Goal: Information Seeking & Learning: Learn about a topic

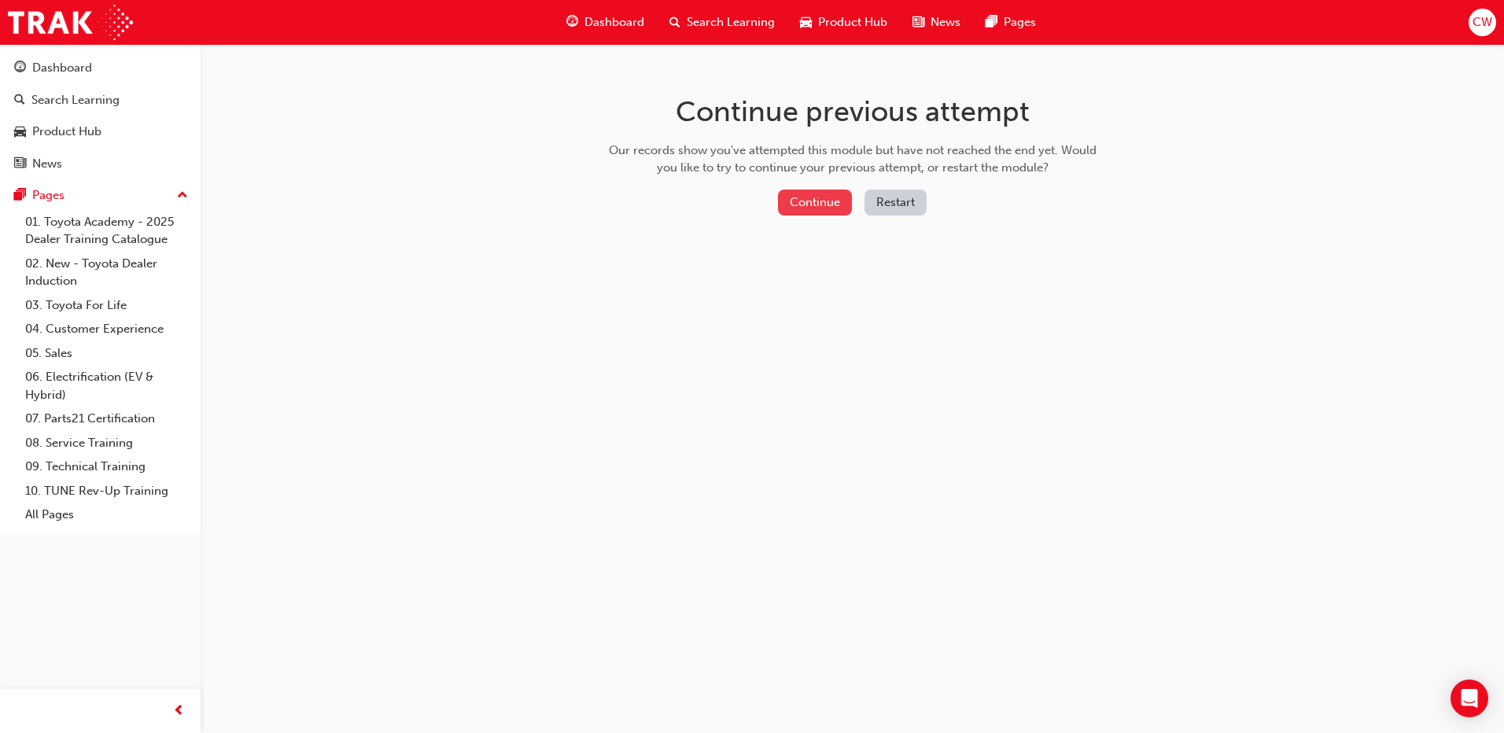
click at [830, 201] on button "Continue" at bounding box center [815, 203] width 74 height 26
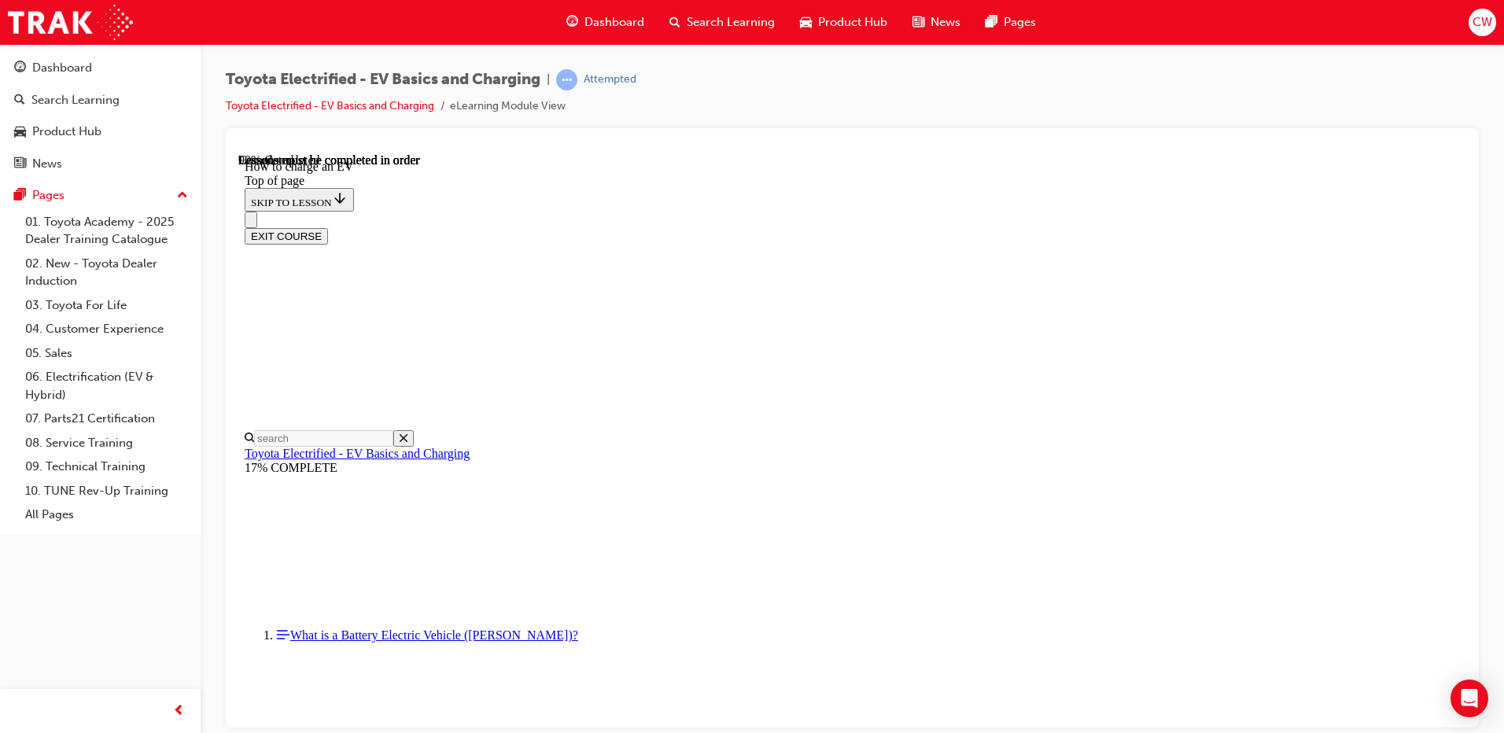
scroll to position [836, 0]
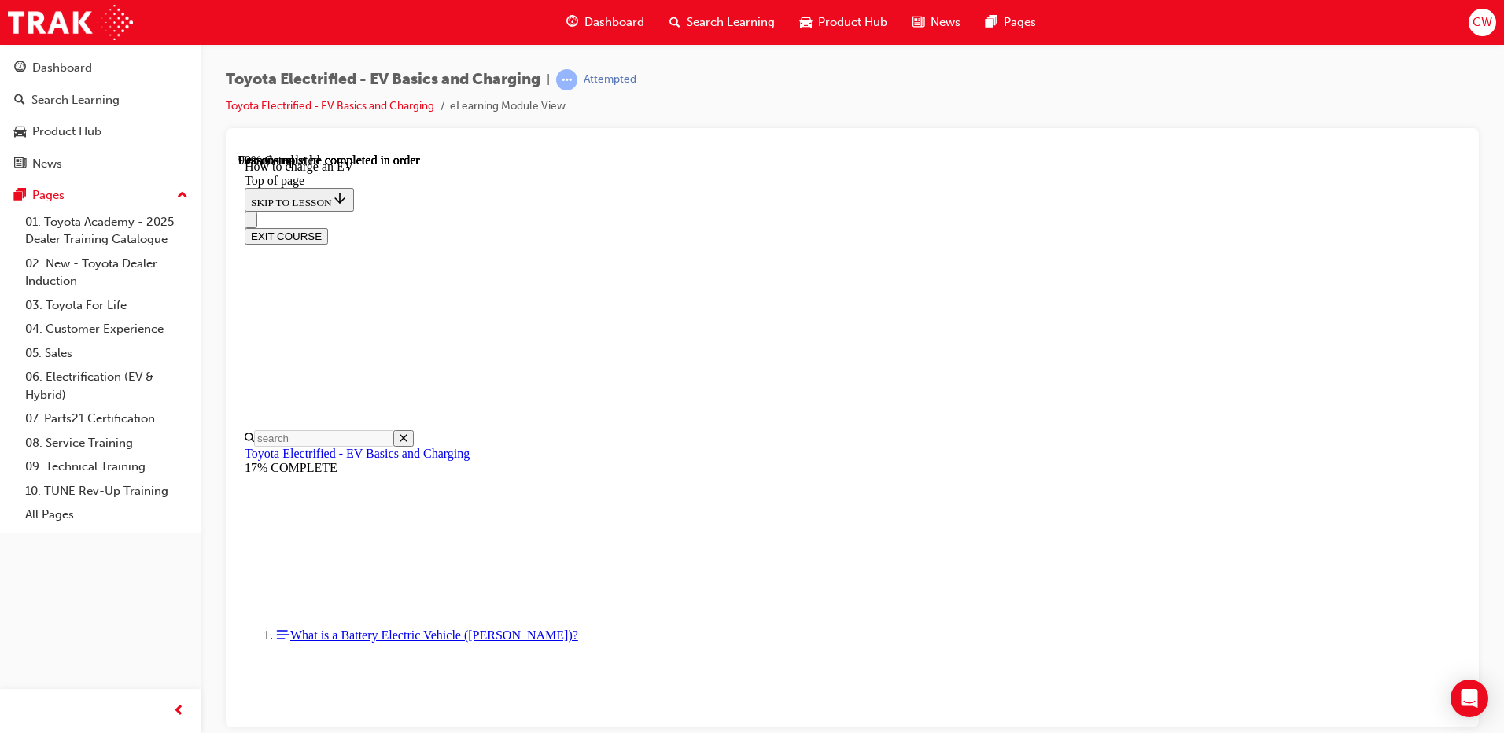
scroll to position [5063, 0]
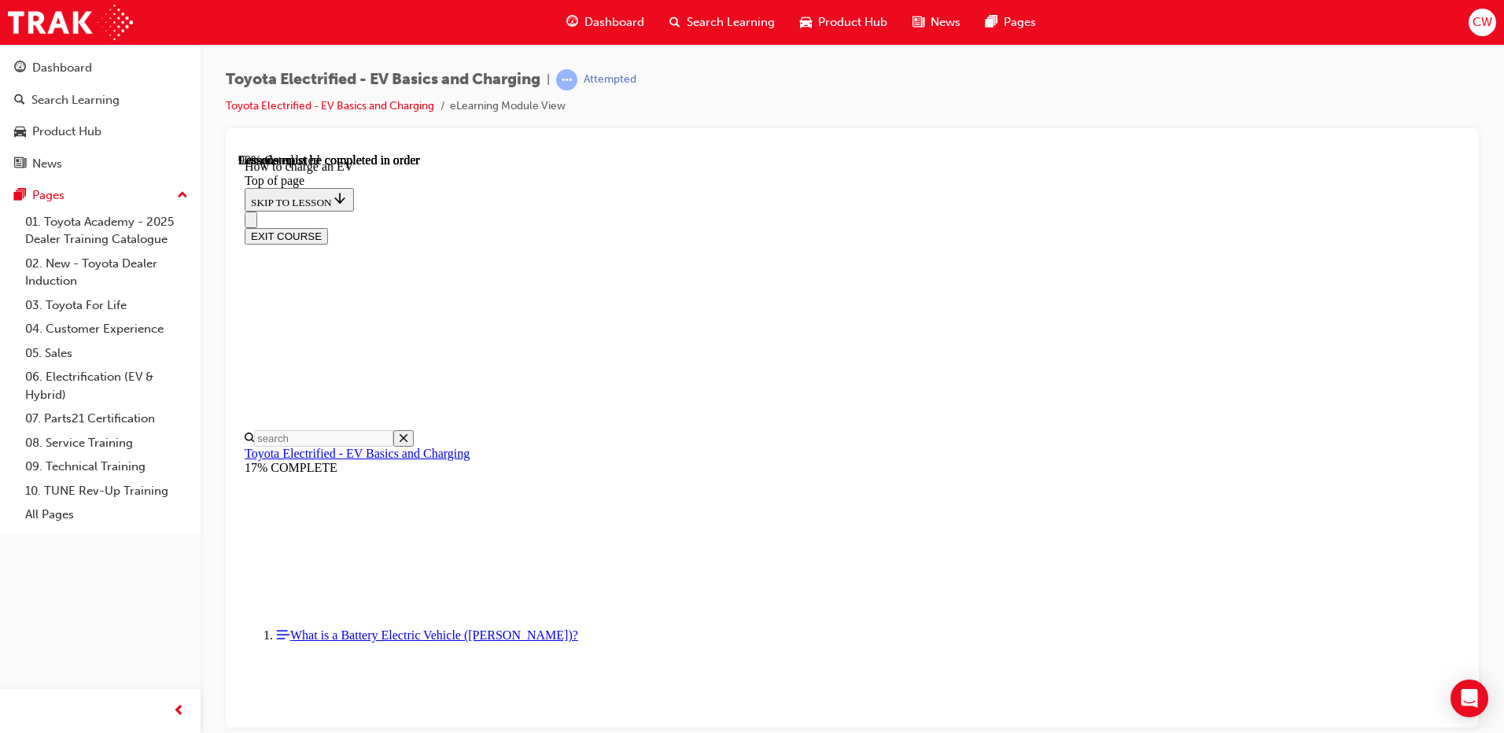
drag, startPoint x: 864, startPoint y: 408, endPoint x: 873, endPoint y: 397, distance: 13.9
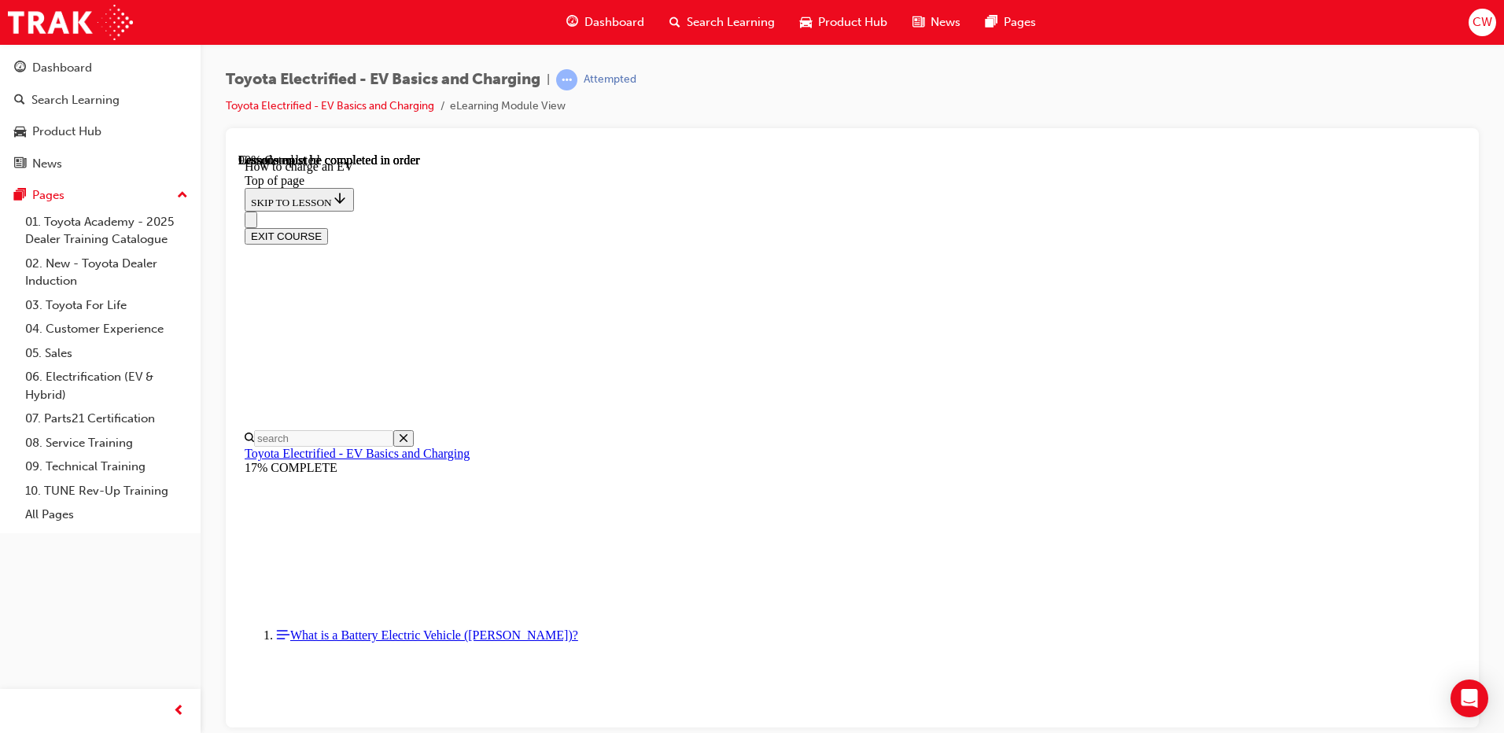
drag, startPoint x: 1104, startPoint y: 619, endPoint x: 1186, endPoint y: 603, distance: 84.1
drag, startPoint x: 585, startPoint y: 621, endPoint x: 1003, endPoint y: 602, distance: 419.0
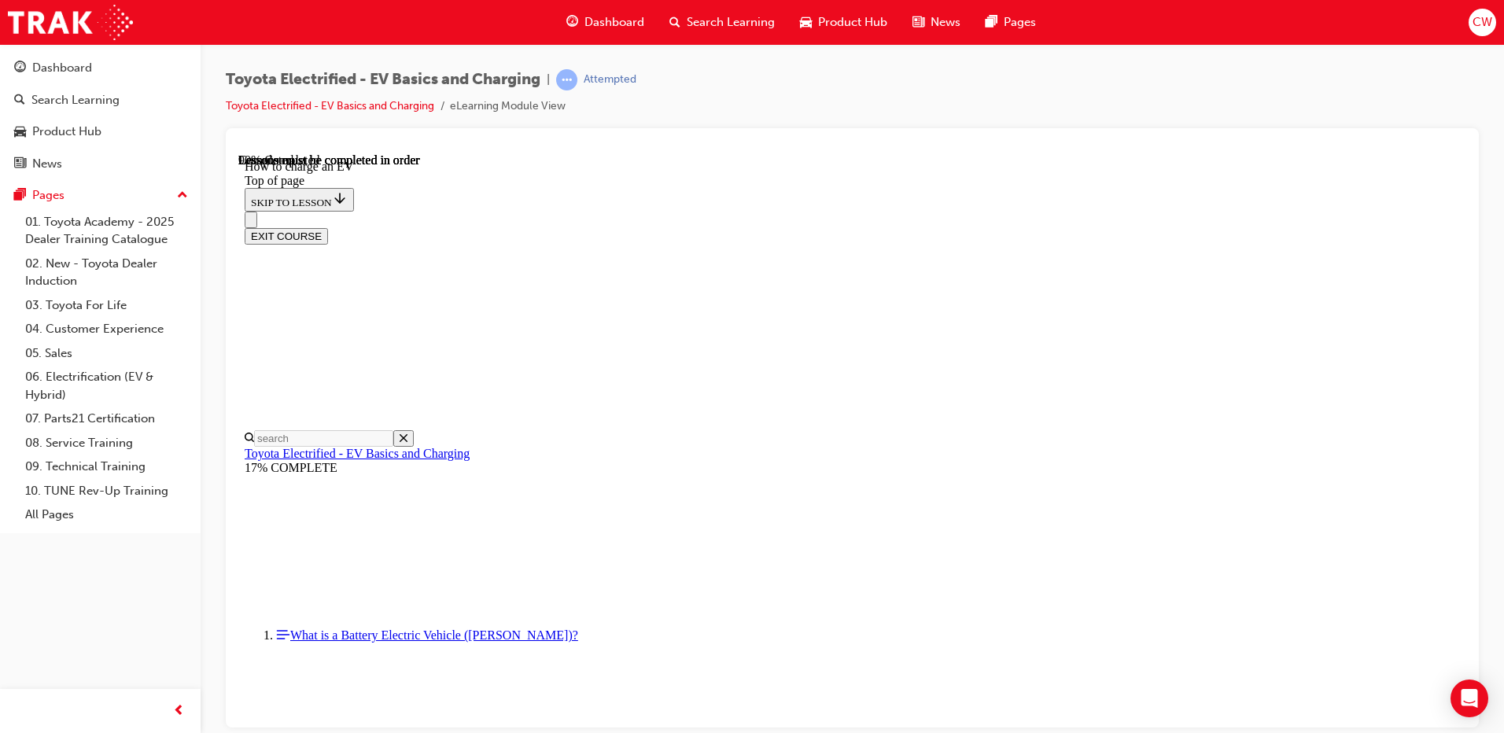
scroll to position [5928, 0]
